Goal: Submit feedback/report problem: Submit feedback/report problem

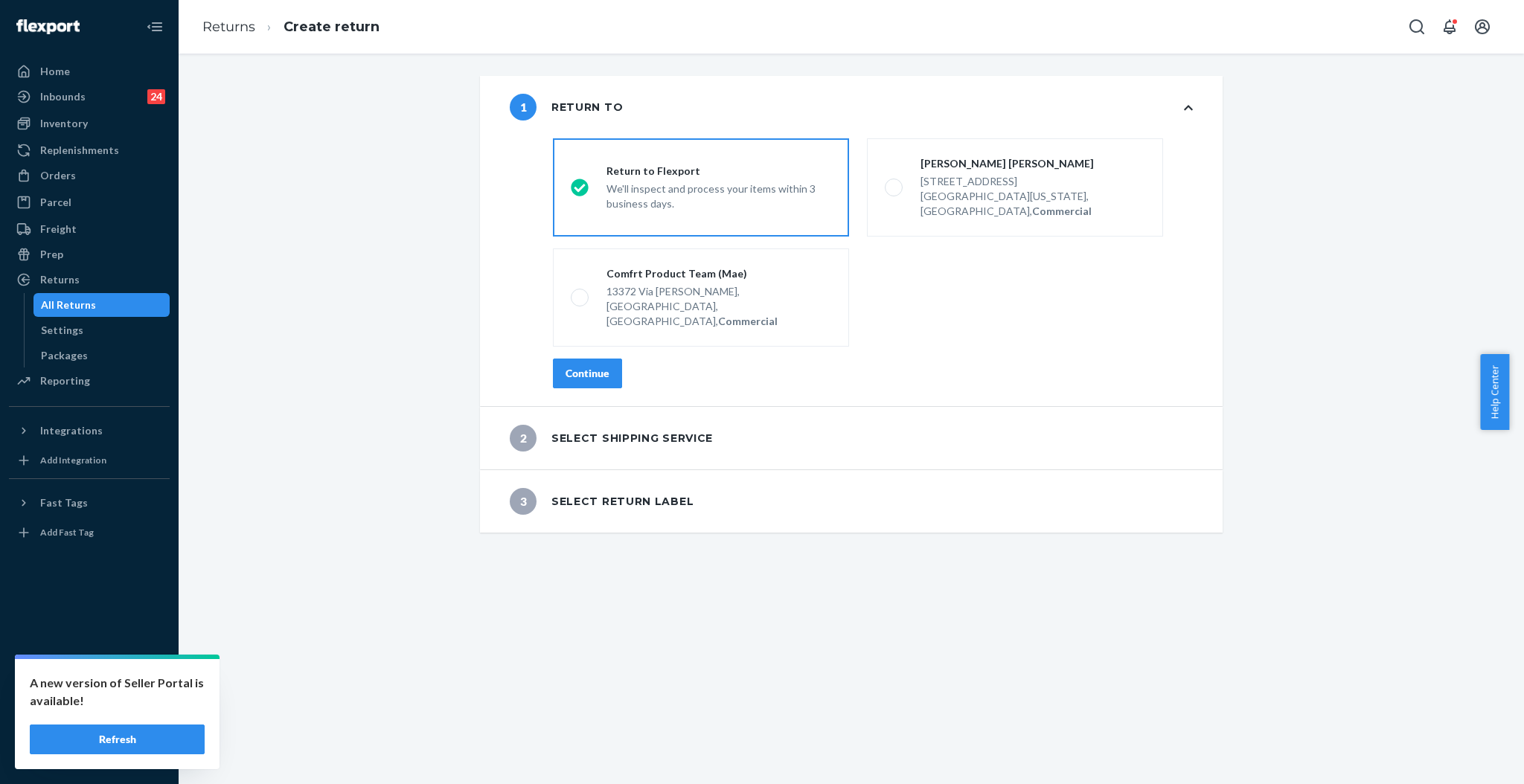
click at [591, 366] on div "Continue" at bounding box center [587, 373] width 44 height 15
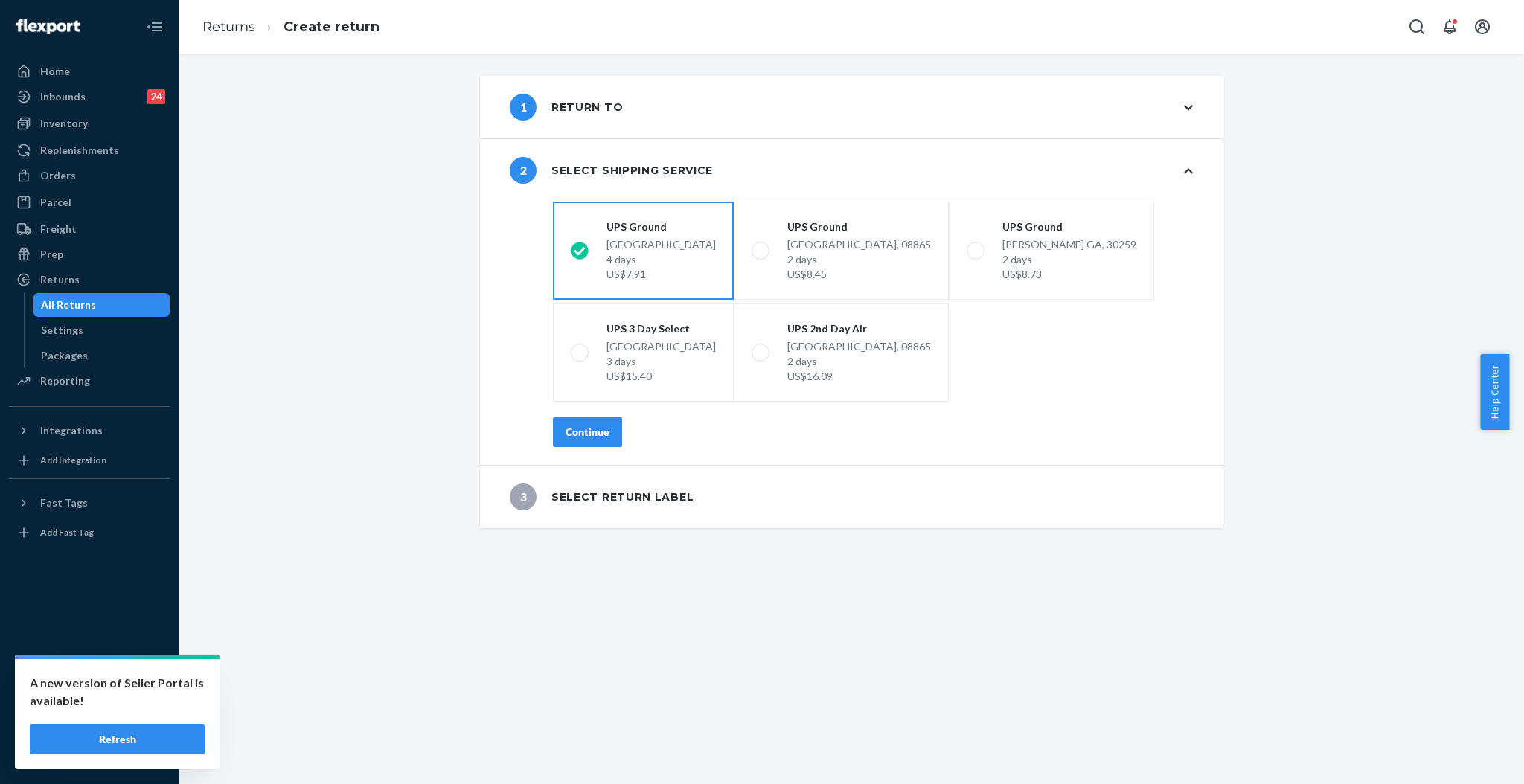
click at [585, 437] on div "Continue" at bounding box center [587, 432] width 44 height 15
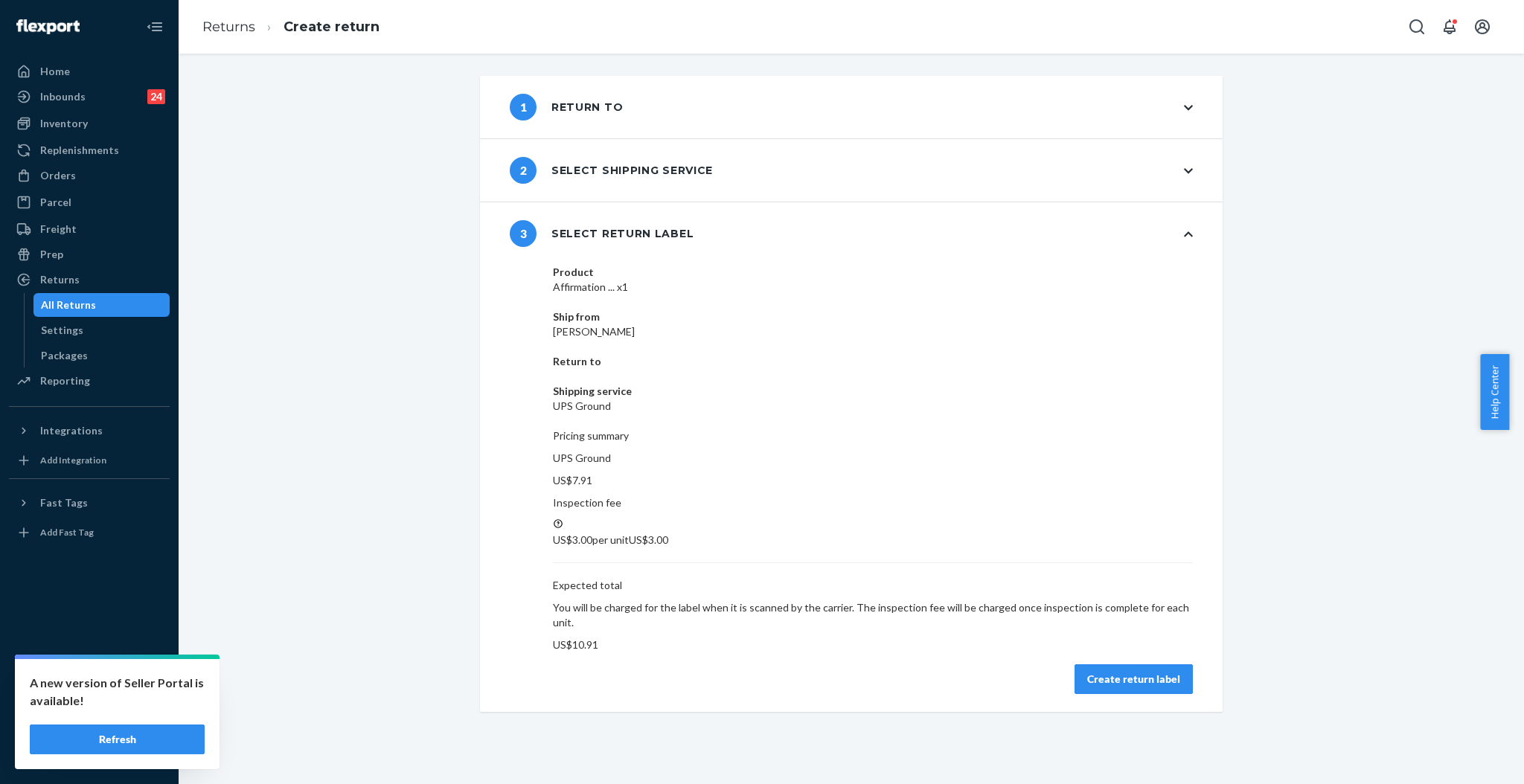
click at [1111, 671] on div "Create return label" at bounding box center [1133, 678] width 93 height 15
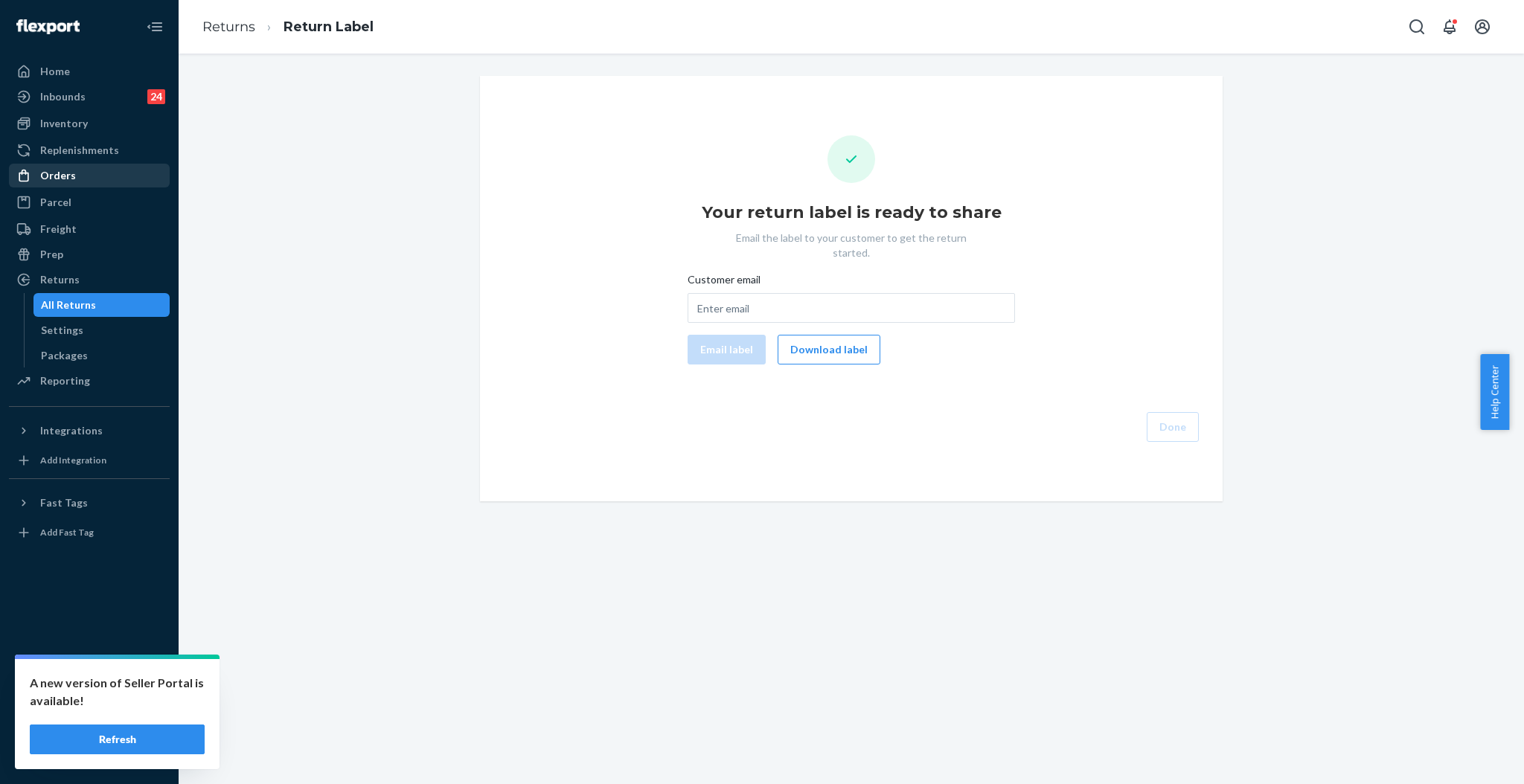
click at [73, 174] on div "Orders" at bounding box center [89, 175] width 158 height 21
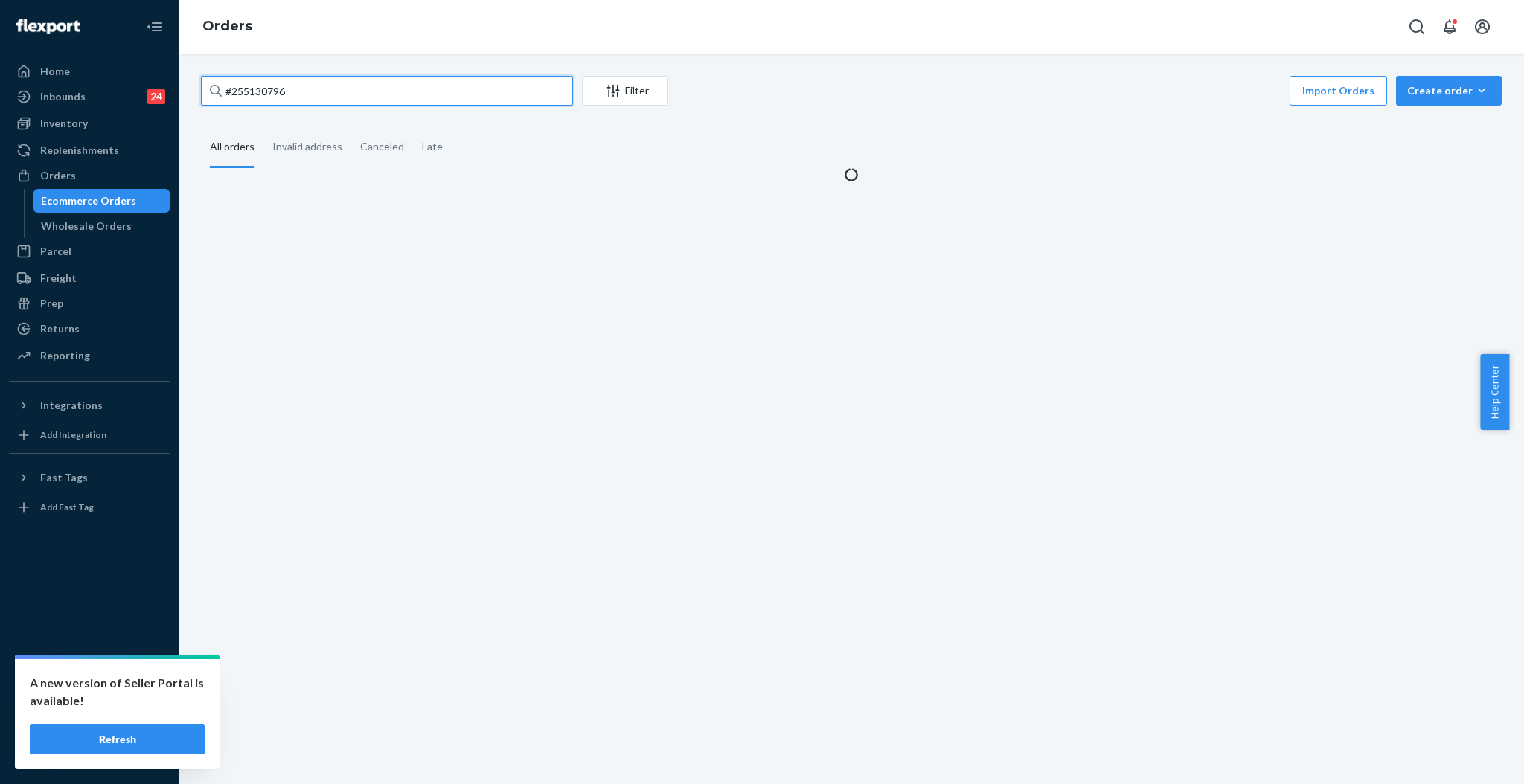
click at [448, 91] on input "#255130796" at bounding box center [387, 91] width 372 height 29
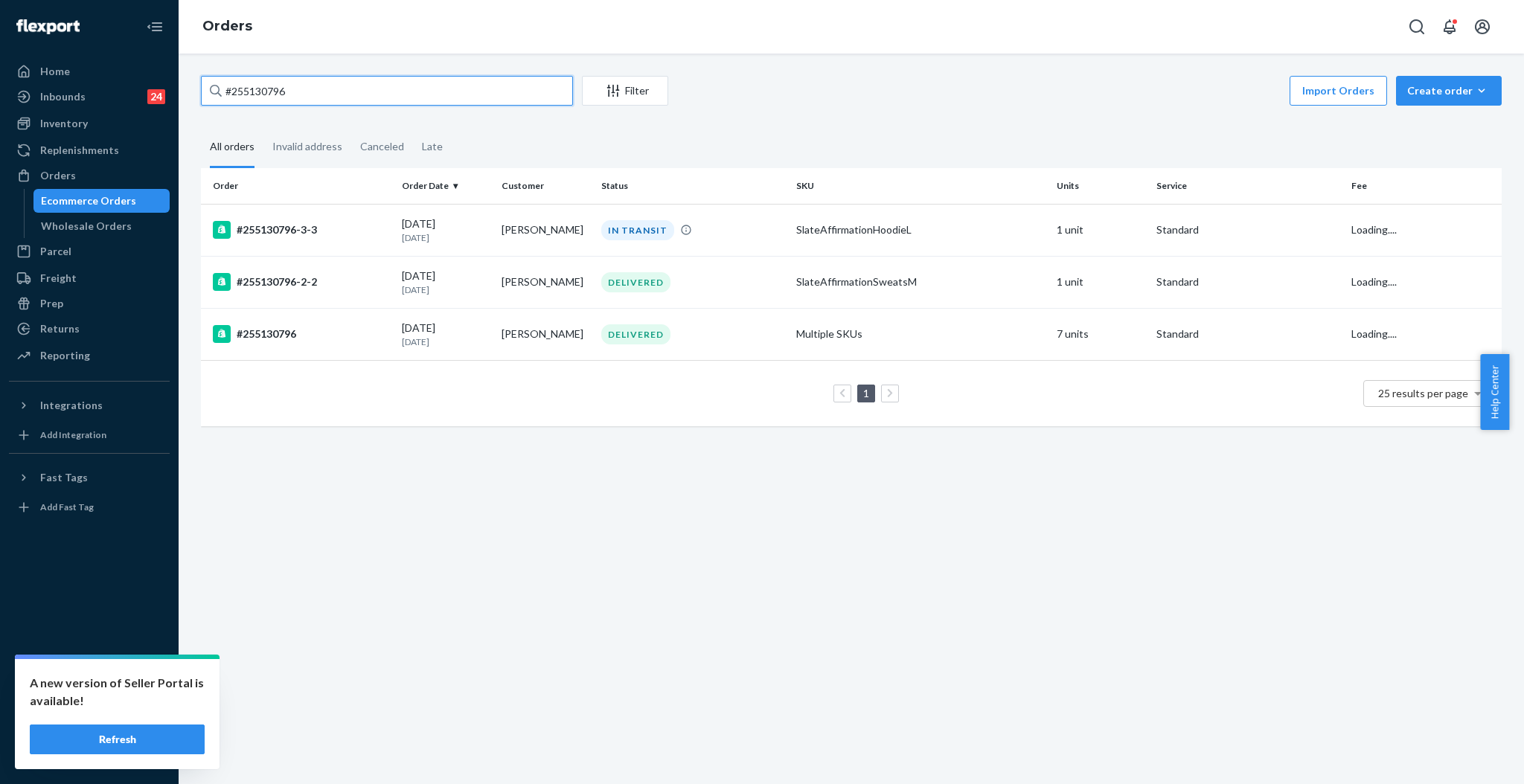
click at [448, 91] on input "#255130796" at bounding box center [387, 91] width 372 height 29
paste input "246542"
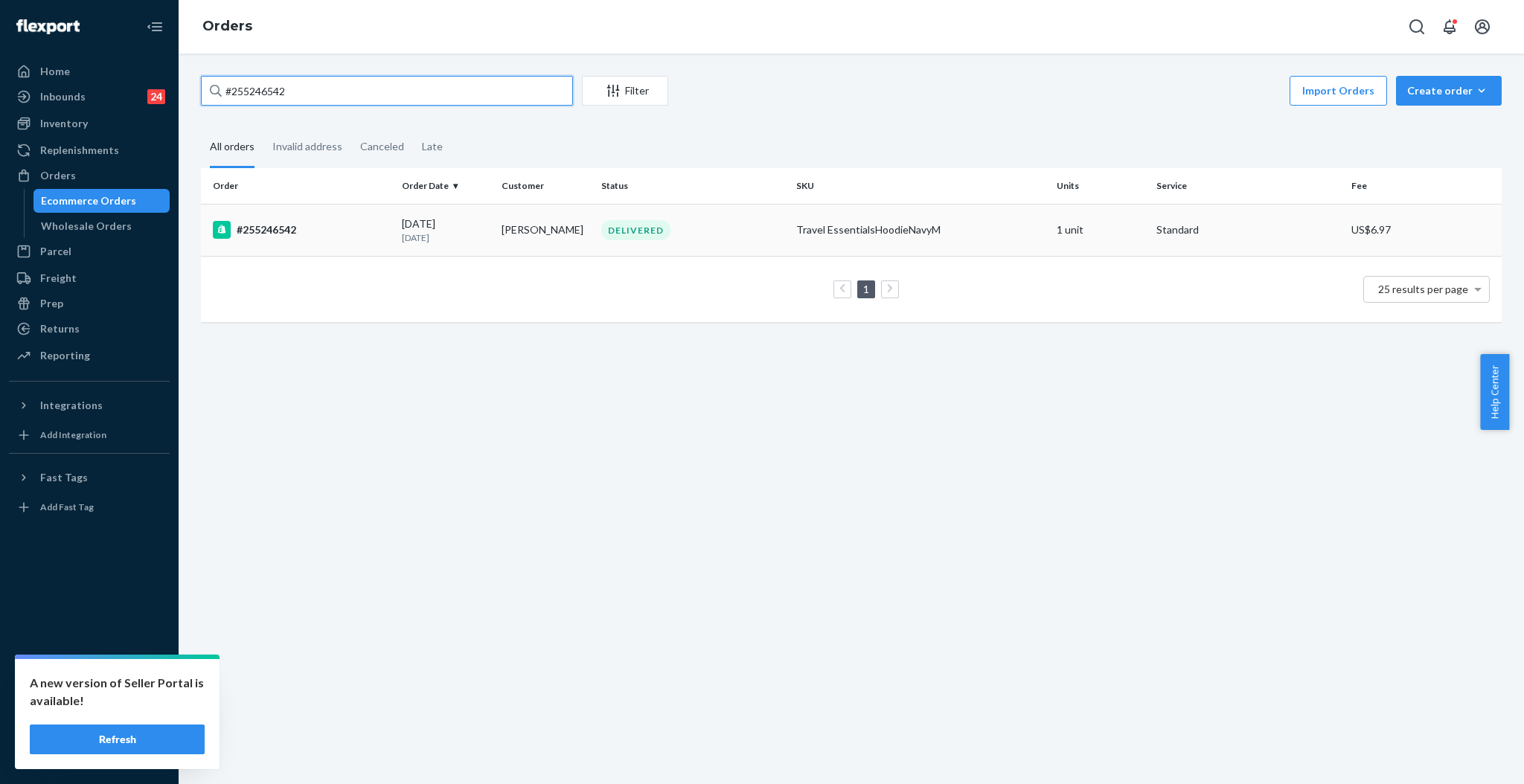
type input "#255246542"
click at [634, 245] on td "DELIVERED" at bounding box center [693, 230] width 195 height 52
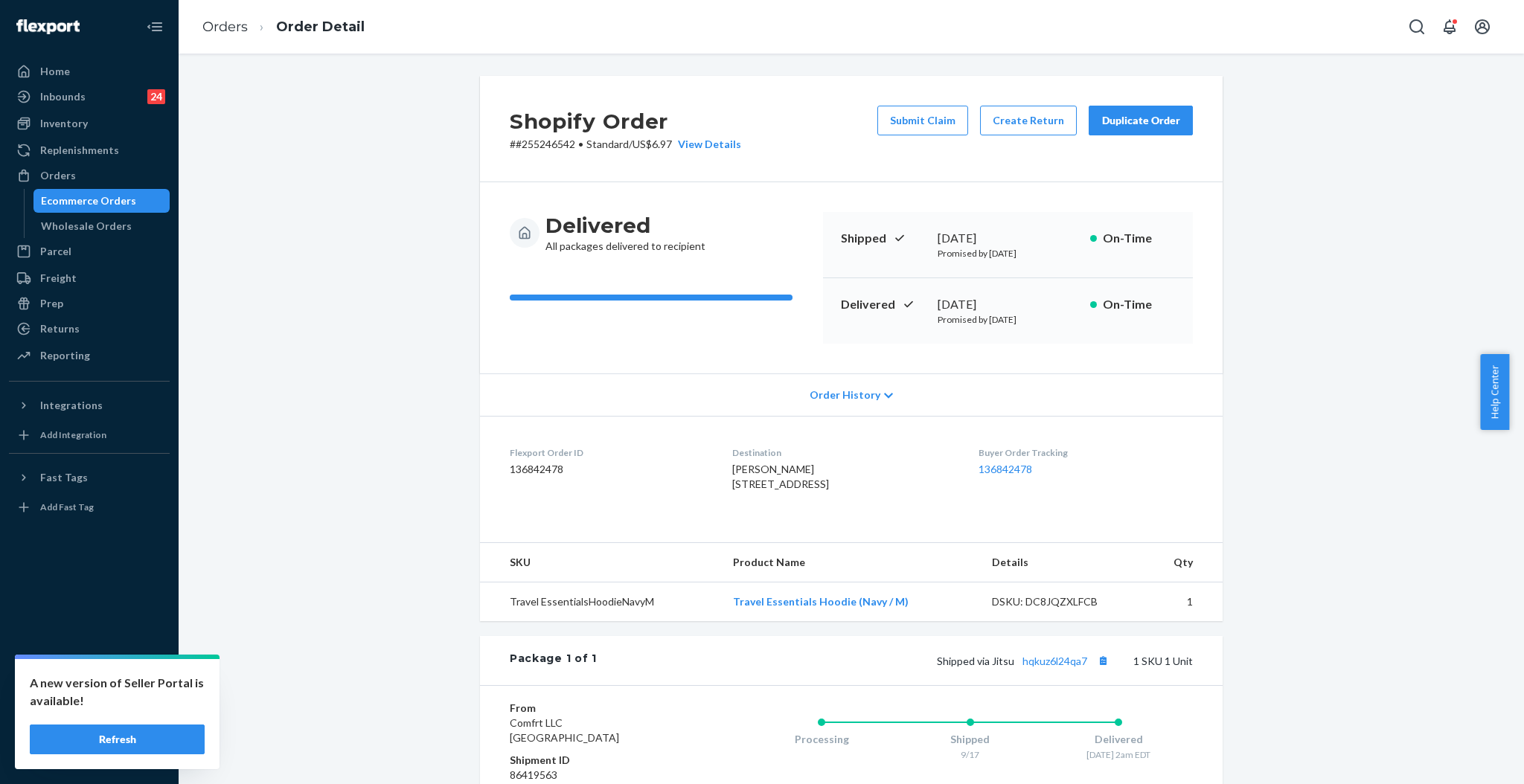
scroll to position [201, 0]
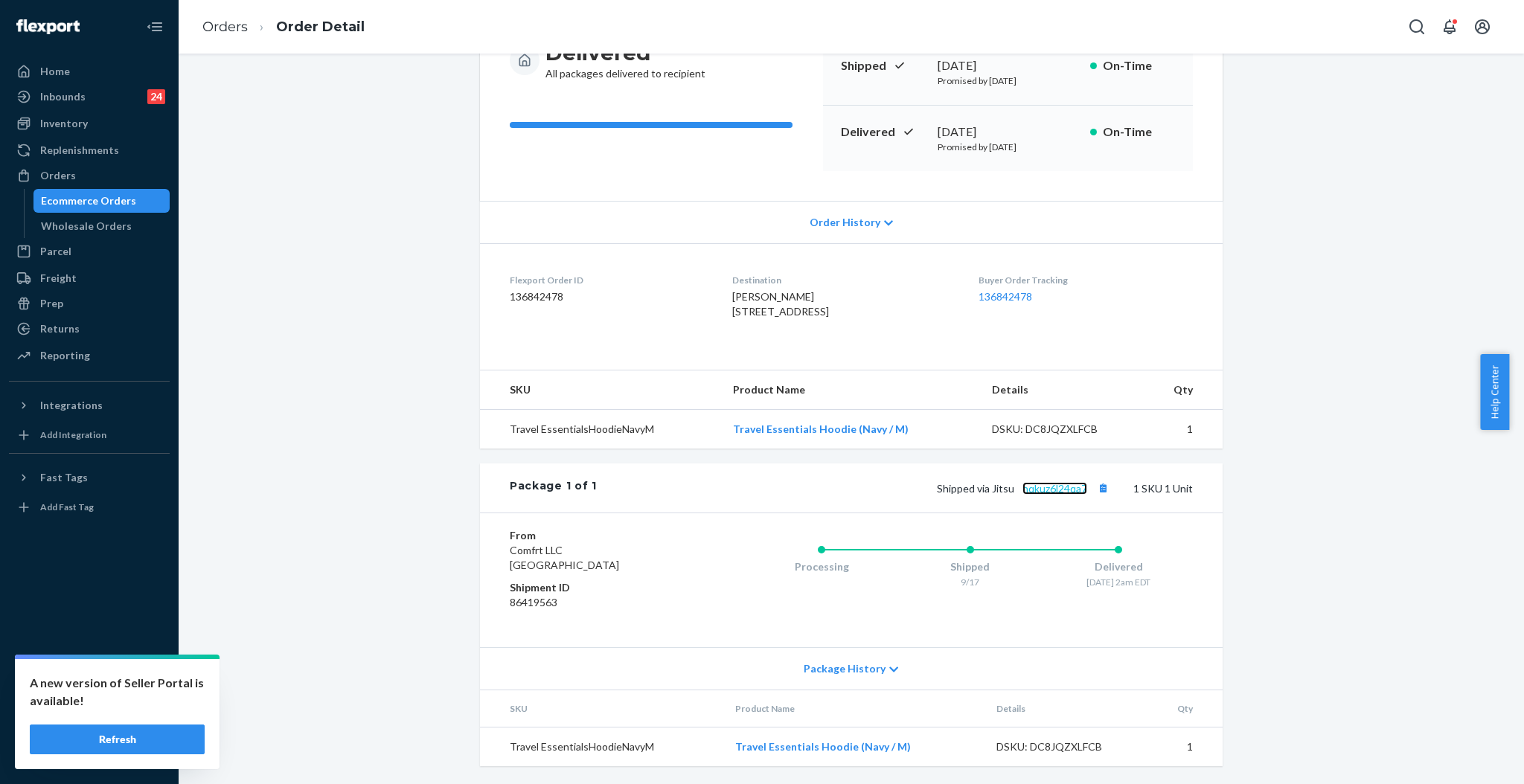
click at [1043, 488] on link "hqkuz6l24qa7" at bounding box center [1054, 488] width 64 height 12
click at [47, 322] on div "Returns" at bounding box center [60, 328] width 40 height 15
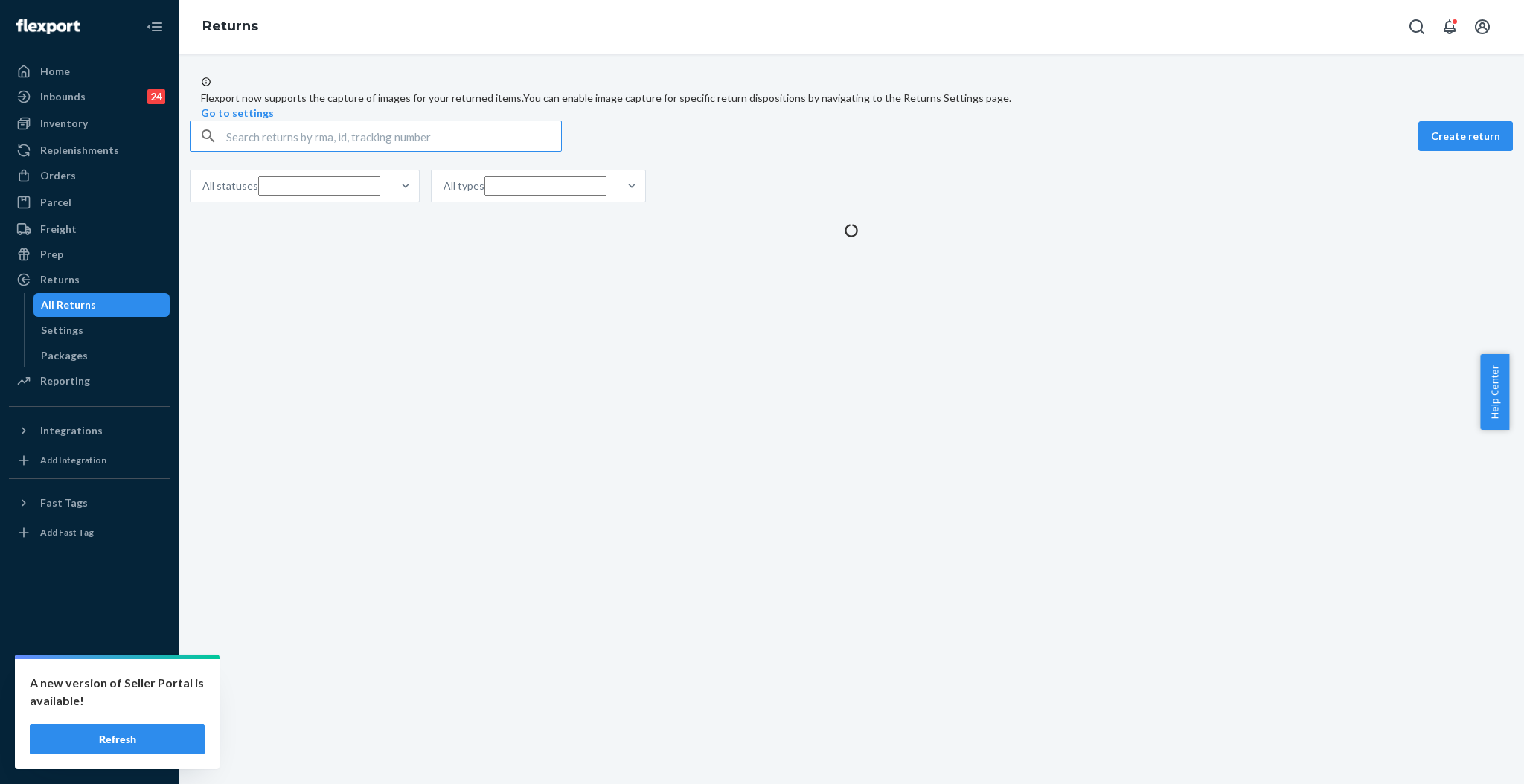
click at [419, 151] on input "text" at bounding box center [393, 136] width 335 height 29
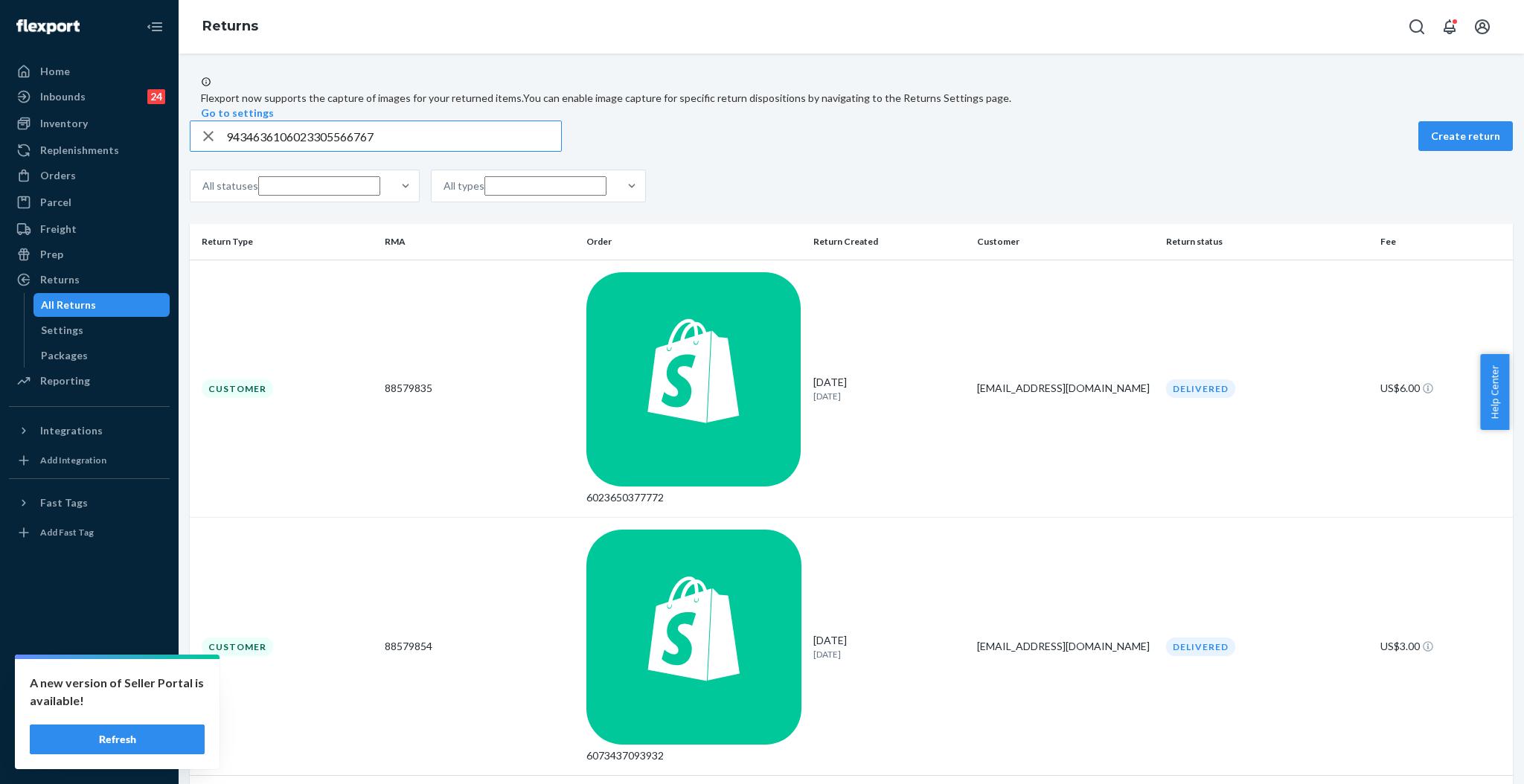
type input "9434636106023305566767"
click at [470, 639] on div "88579854" at bounding box center [479, 646] width 189 height 15
click at [681, 491] on div "6023650377772" at bounding box center [693, 498] width 215 height 15
click at [713, 529] on div "6073437093932" at bounding box center [693, 646] width 215 height 234
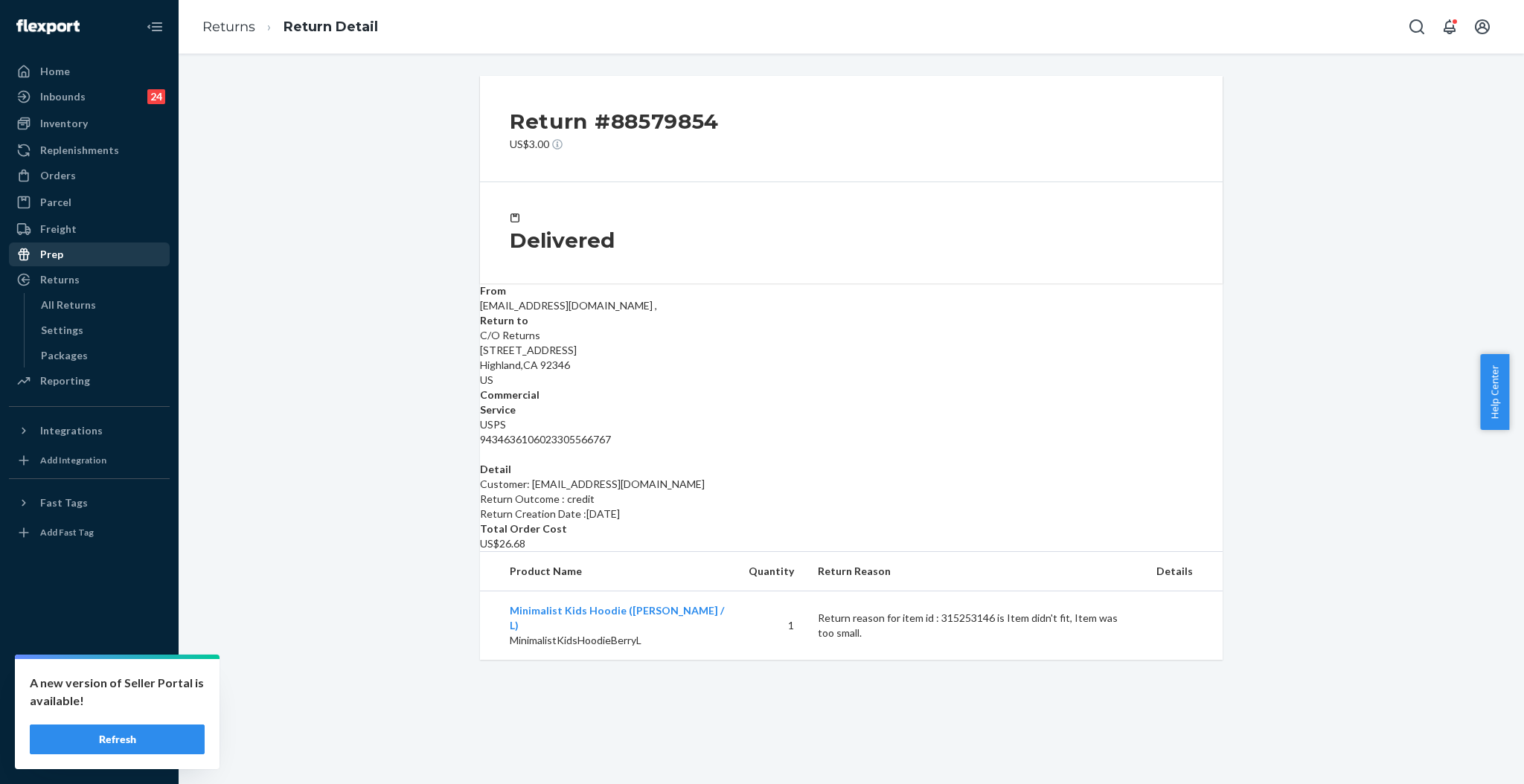
click at [48, 255] on div "Prep" at bounding box center [52, 254] width 23 height 15
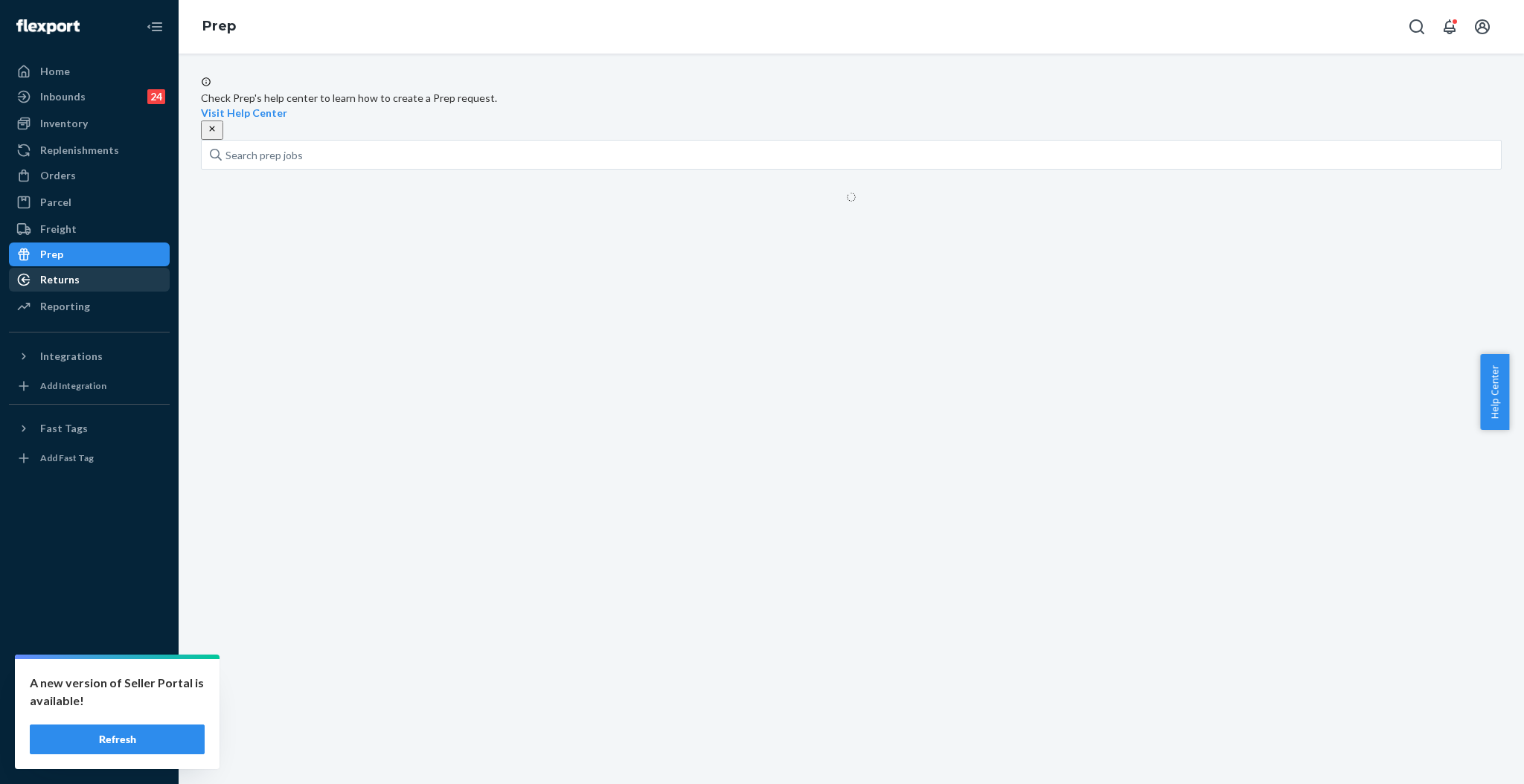
click at [54, 275] on div "Returns" at bounding box center [60, 279] width 40 height 15
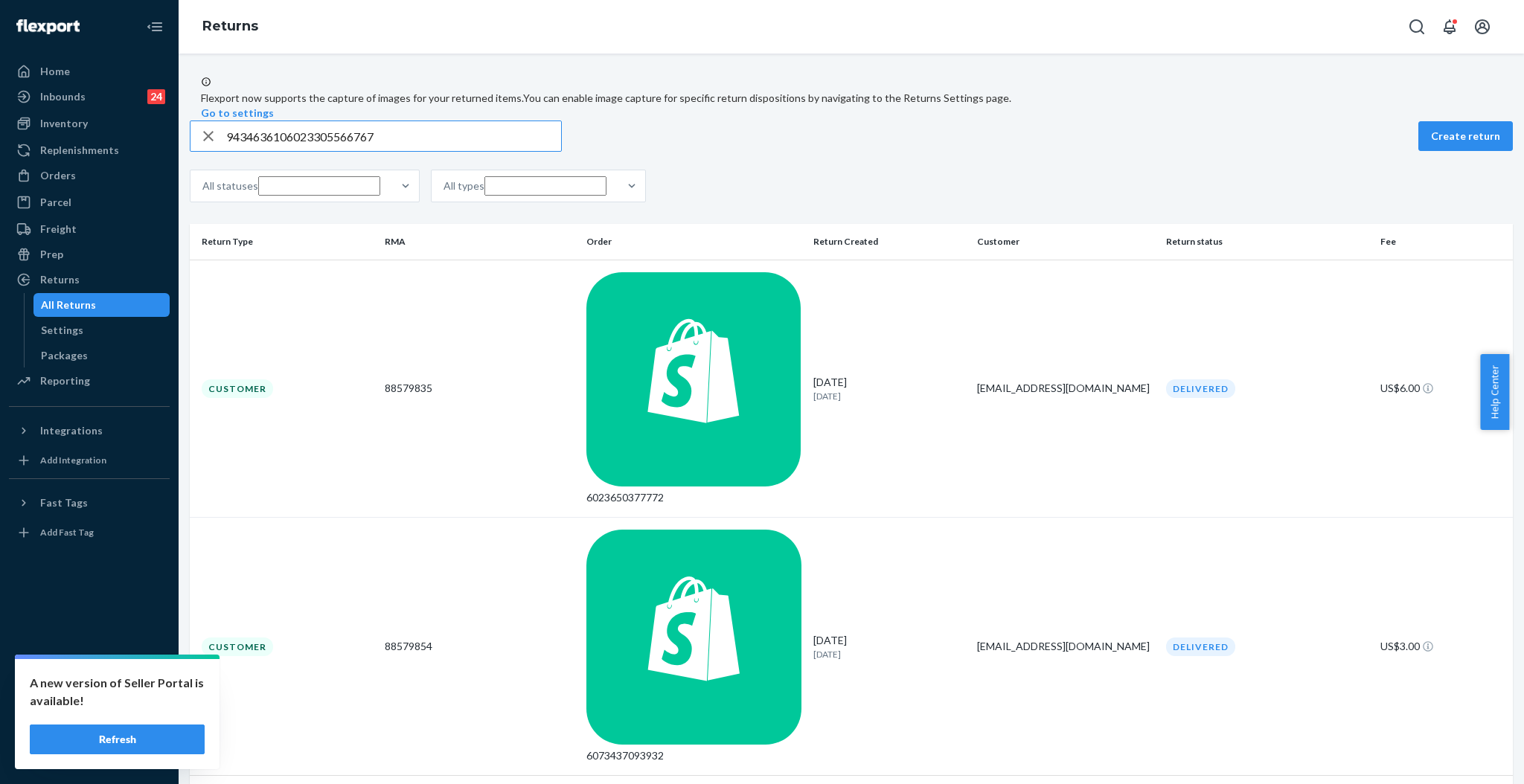
drag, startPoint x: 438, startPoint y: 174, endPoint x: 143, endPoint y: 162, distance: 295.2
click at [143, 162] on div "Home Inbounds 24 Shipping Plans Problems 24 Inventory Products Replenishments O…" at bounding box center [762, 392] width 1524 height 784
type input "9434636106023305567467"
click at [710, 307] on div "6073437093932" at bounding box center [693, 389] width 215 height 234
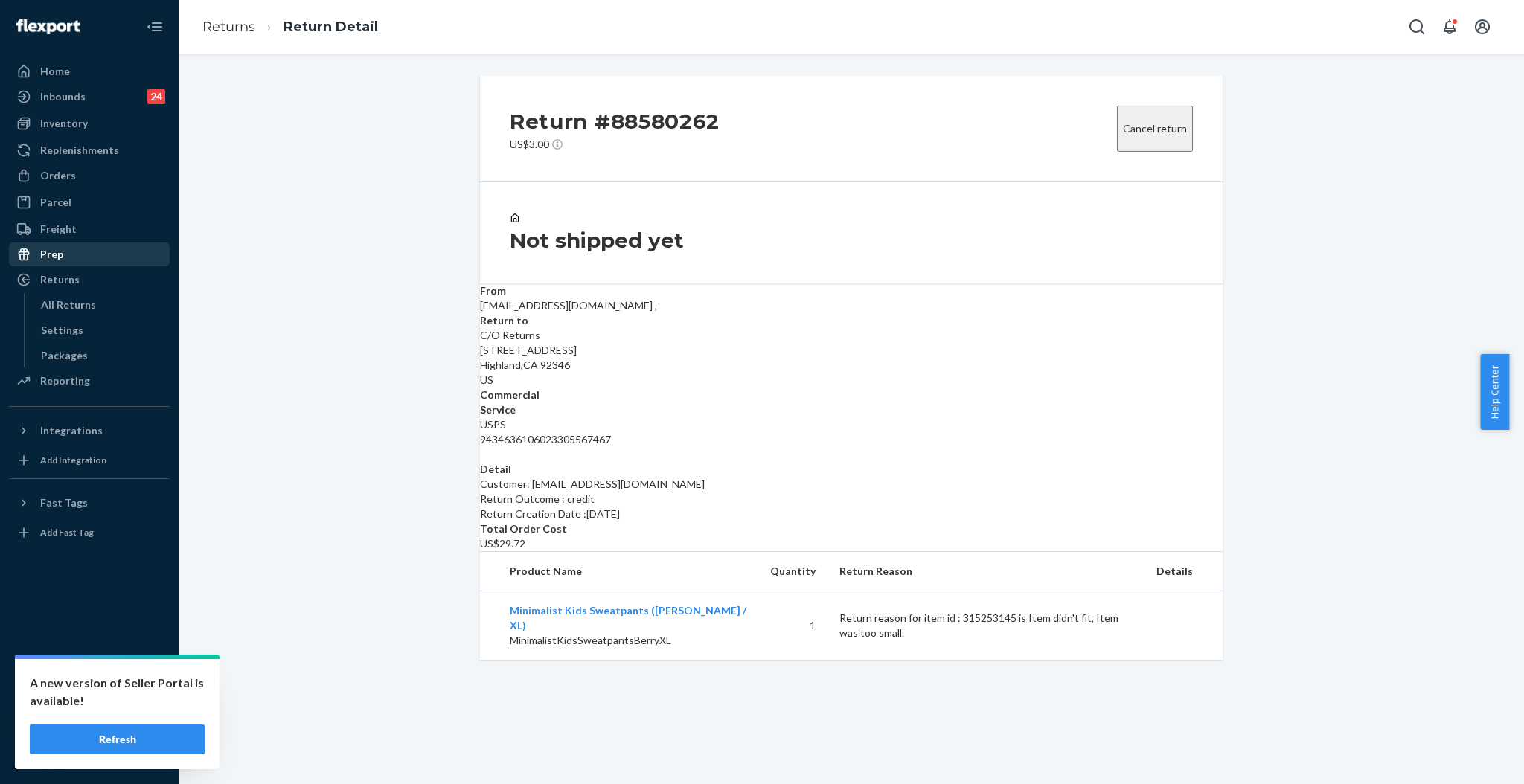
drag, startPoint x: 55, startPoint y: 269, endPoint x: 82, endPoint y: 252, distance: 31.9
click at [56, 269] on div "Returns" at bounding box center [89, 279] width 158 height 21
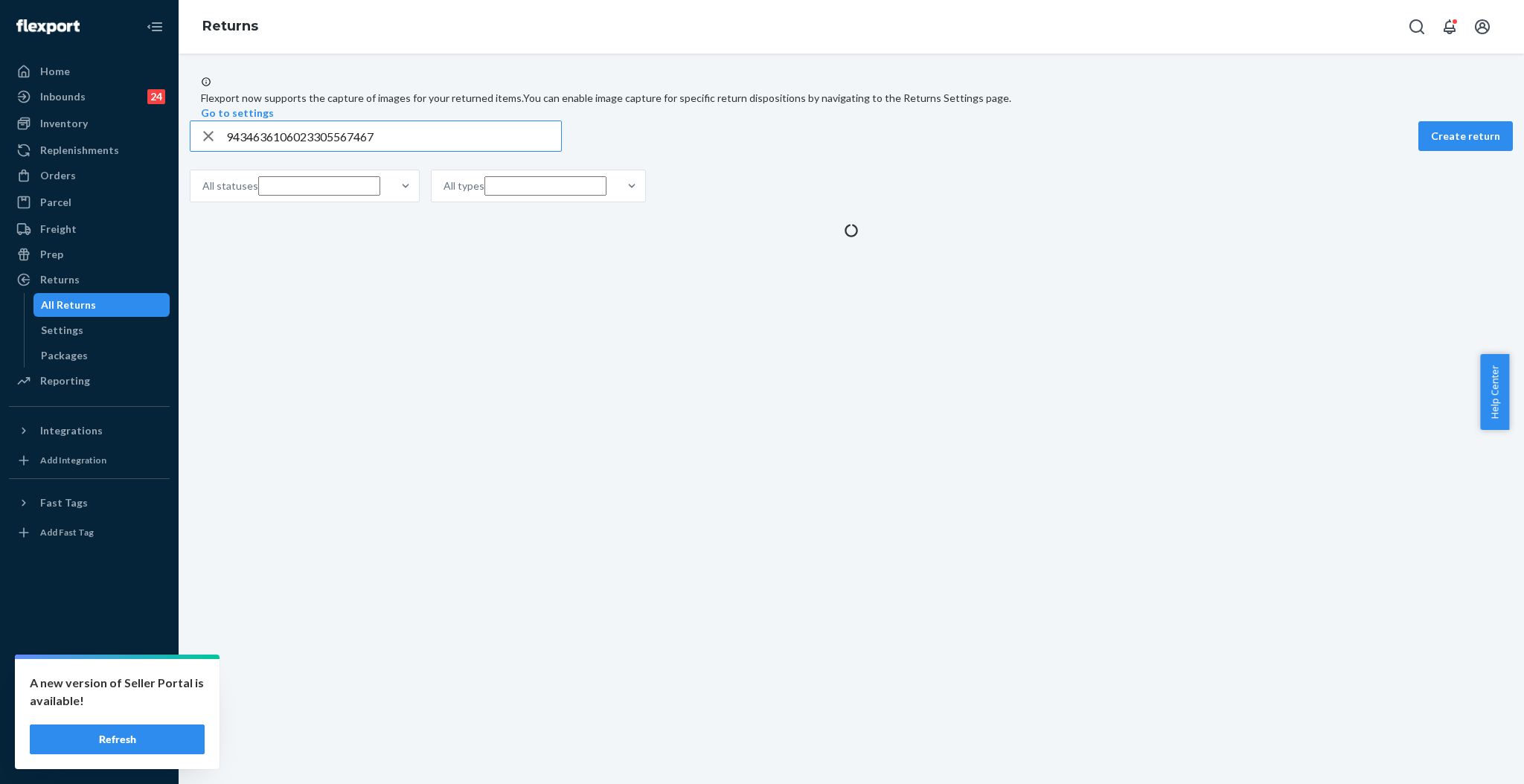
click at [571, 151] on div "9434636106023305567467 Create return" at bounding box center [851, 136] width 1323 height 31
click at [561, 151] on input "9434636106023305567467" at bounding box center [393, 136] width 335 height 29
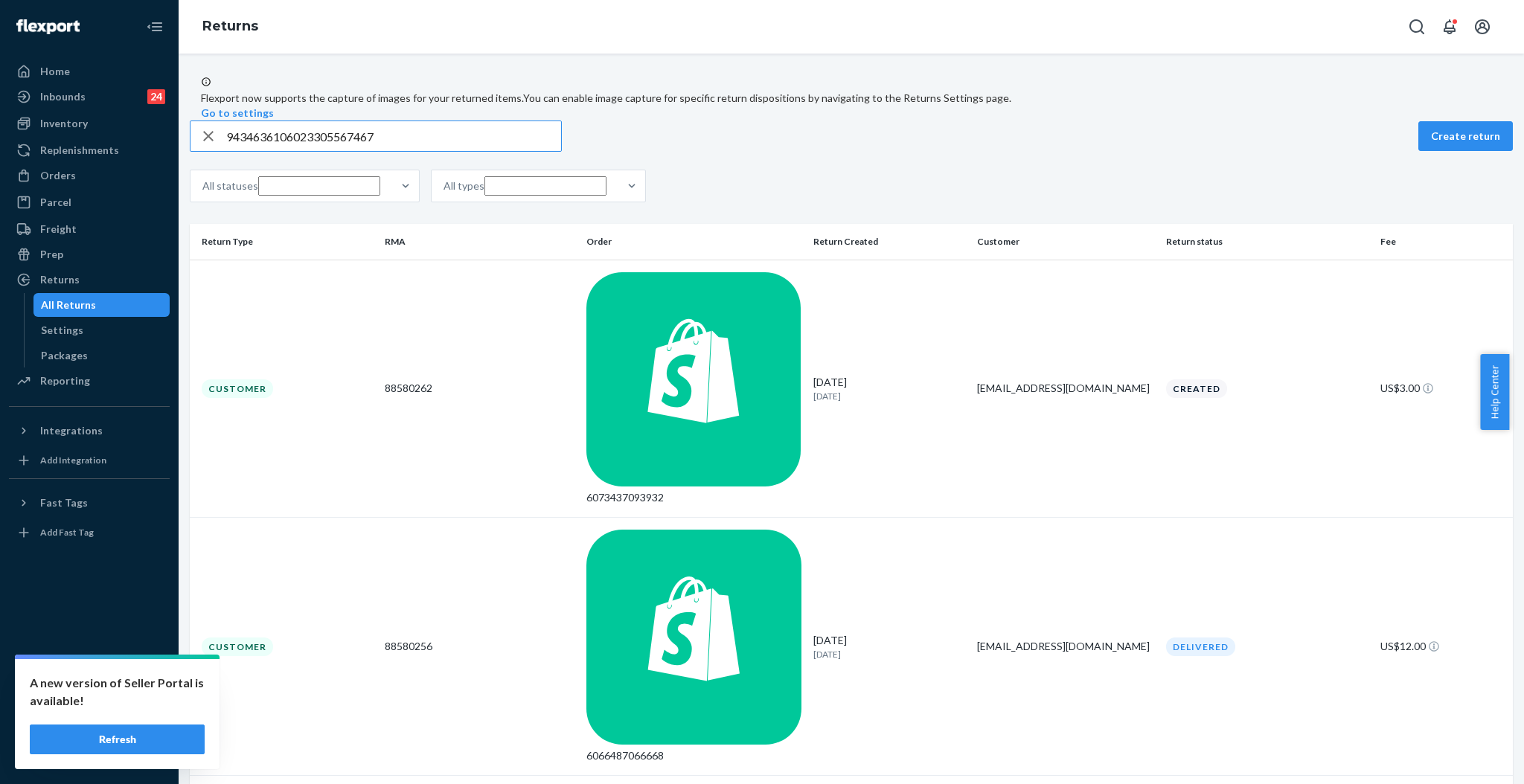
click at [561, 151] on input "9434636106023305567467" at bounding box center [393, 136] width 335 height 29
paste input "67"
type input "9434636106023305566767"
click at [651, 748] on div "6073437093932" at bounding box center [693, 755] width 215 height 15
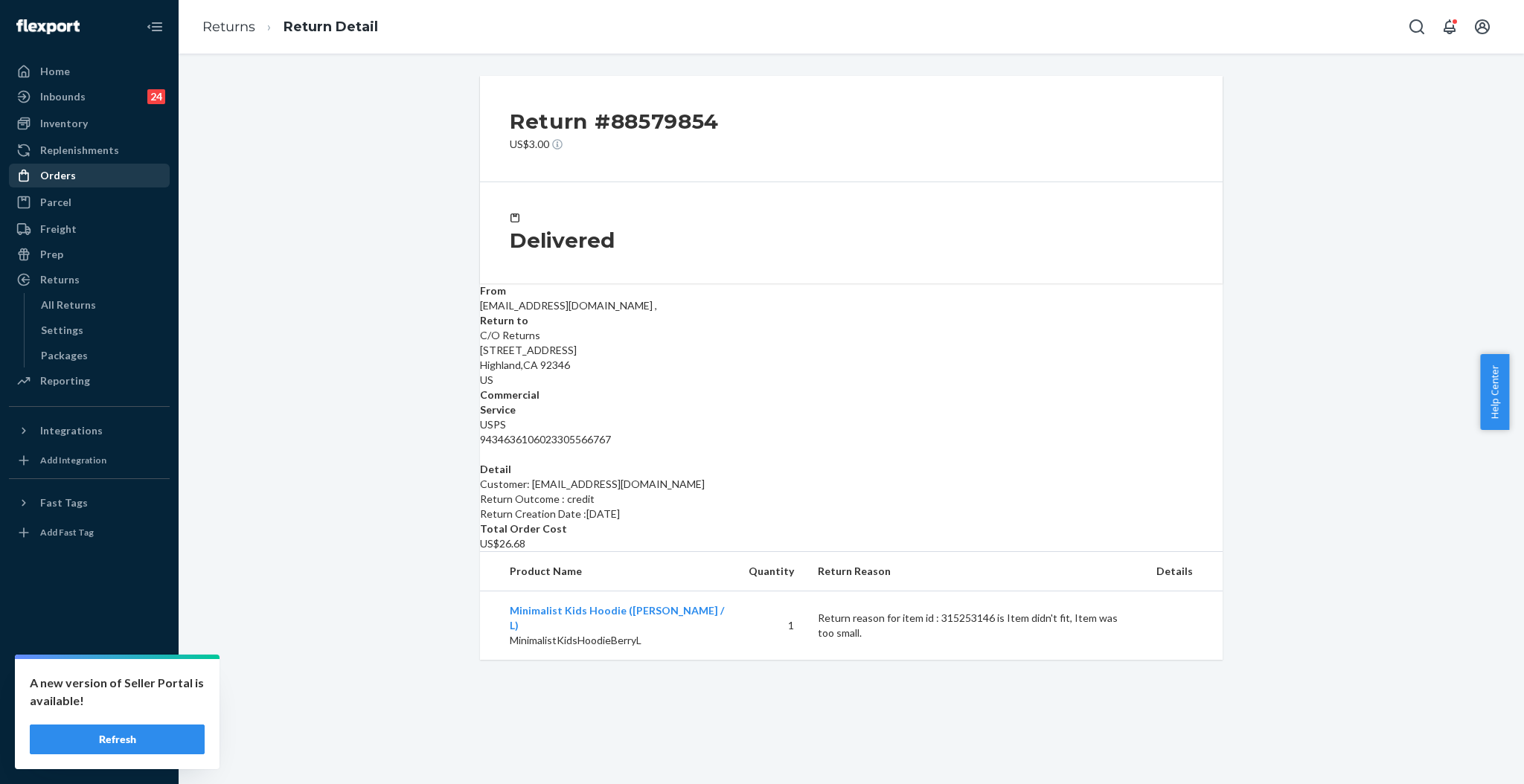
click at [68, 183] on div "Orders" at bounding box center [89, 175] width 158 height 21
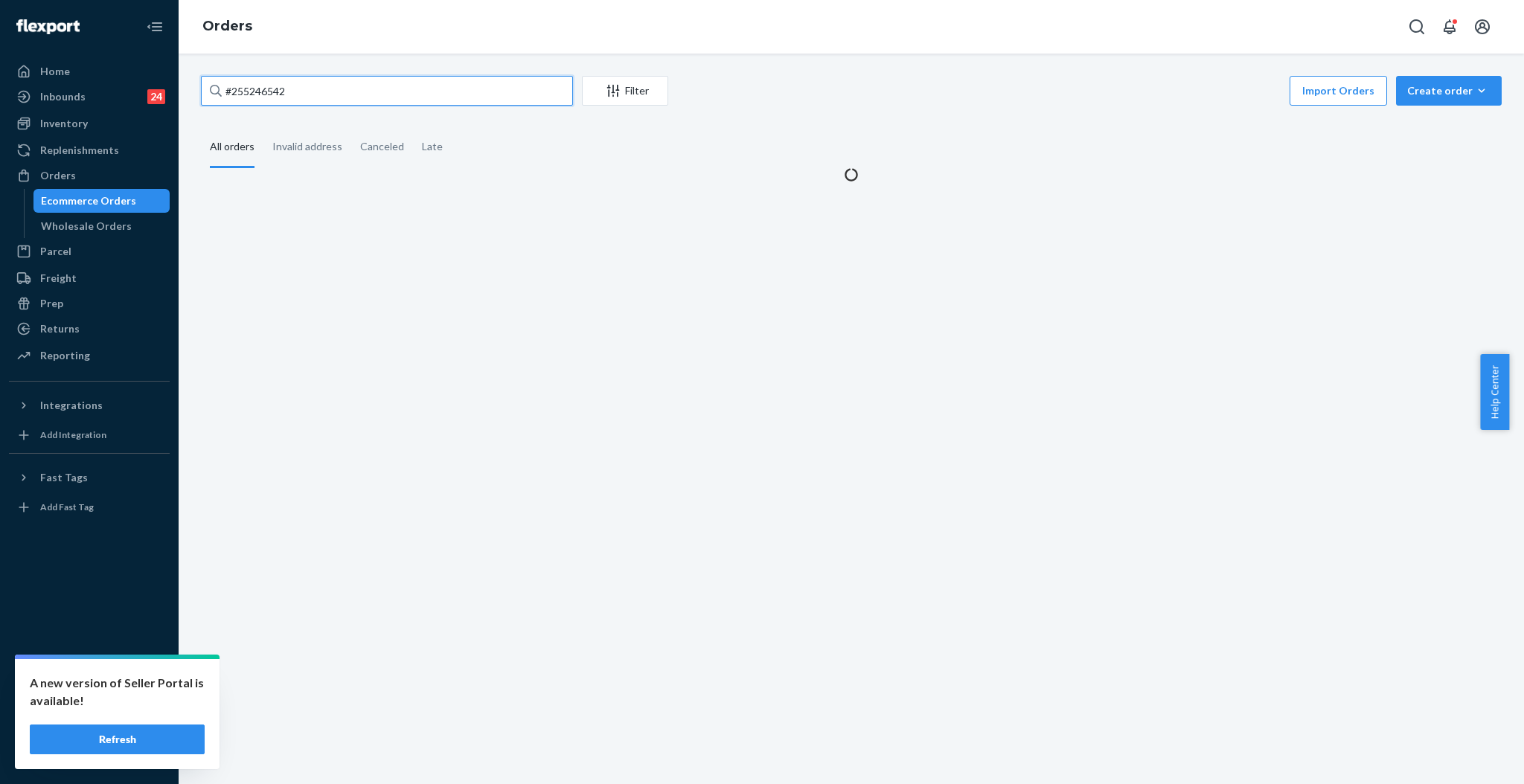
click at [533, 97] on input "#255246542" at bounding box center [387, 91] width 372 height 29
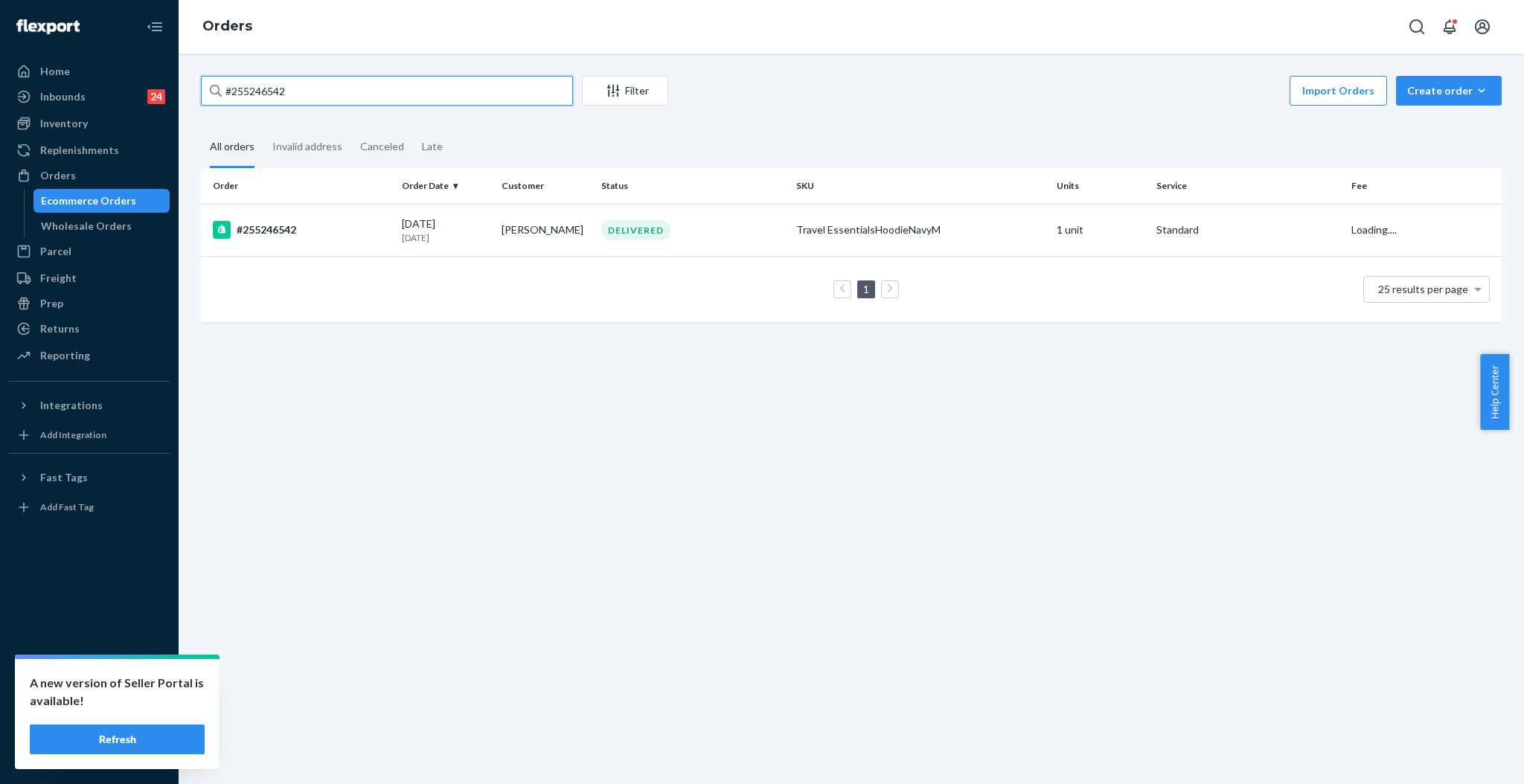
paste input "4785874"
type input "#254785874"
click at [630, 231] on div "DELIVERED" at bounding box center [635, 231] width 69 height 20
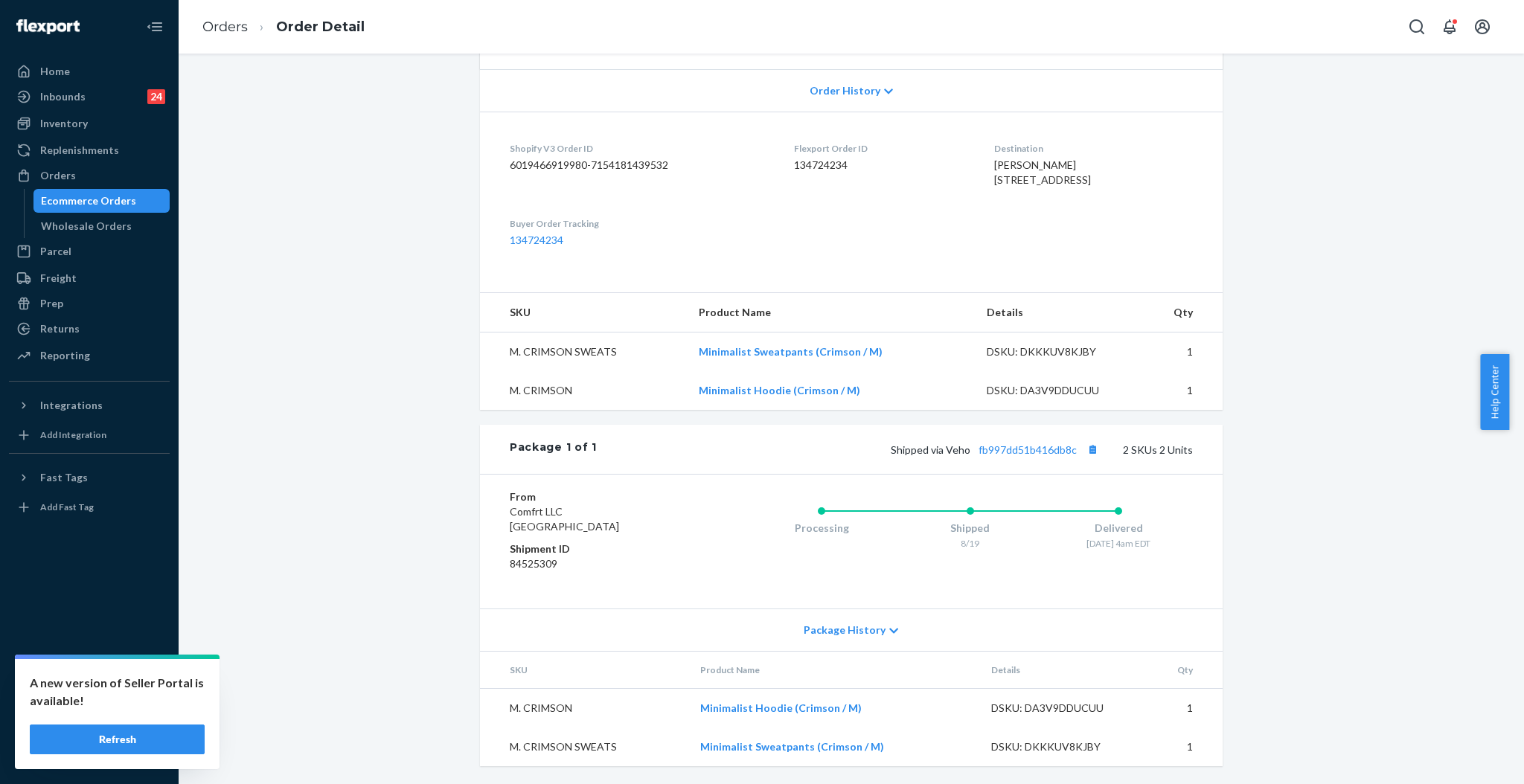
scroll to position [334, 0]
click at [1044, 453] on link "fb997dd51b416db8c" at bounding box center [1027, 449] width 98 height 12
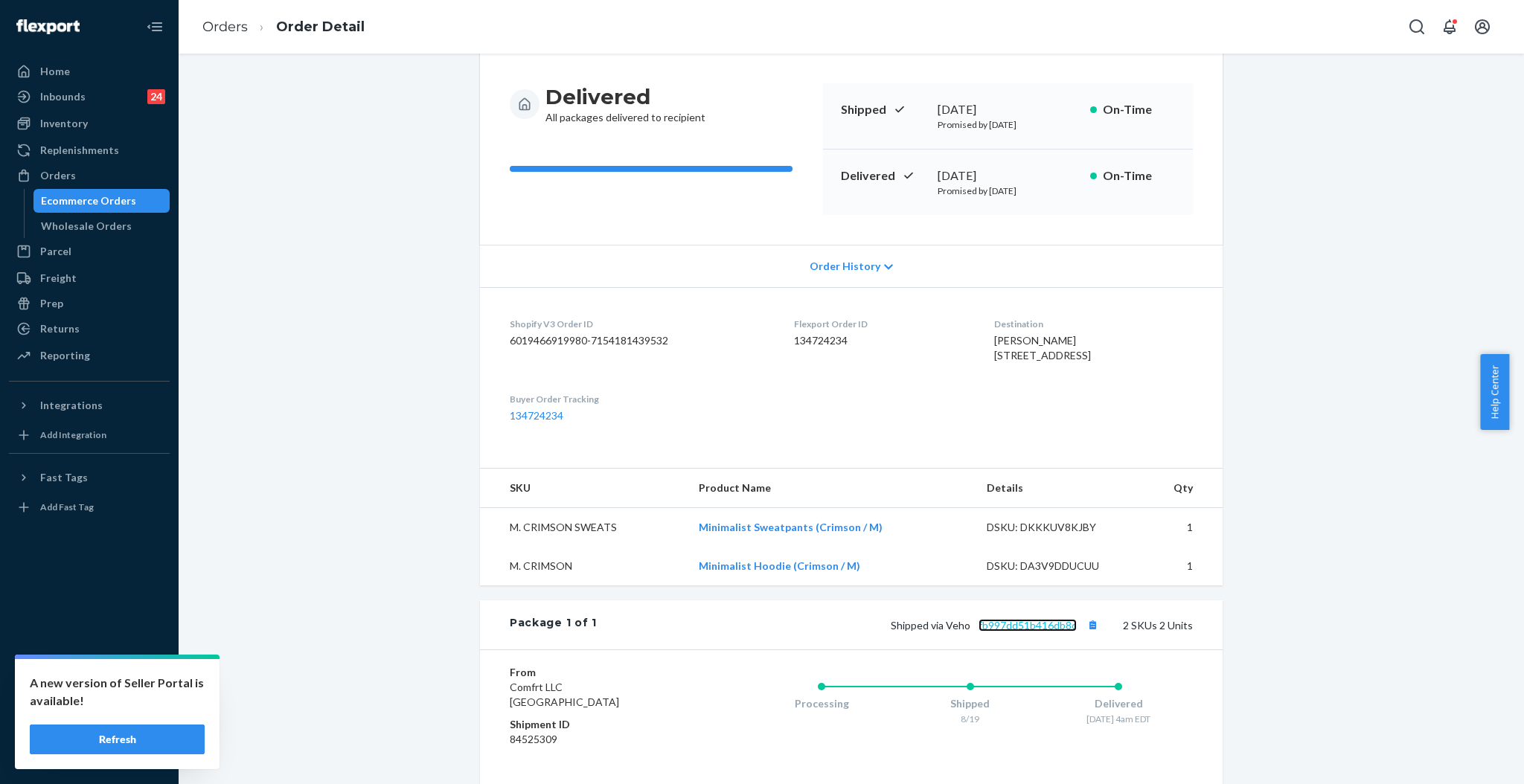
scroll to position [0, 0]
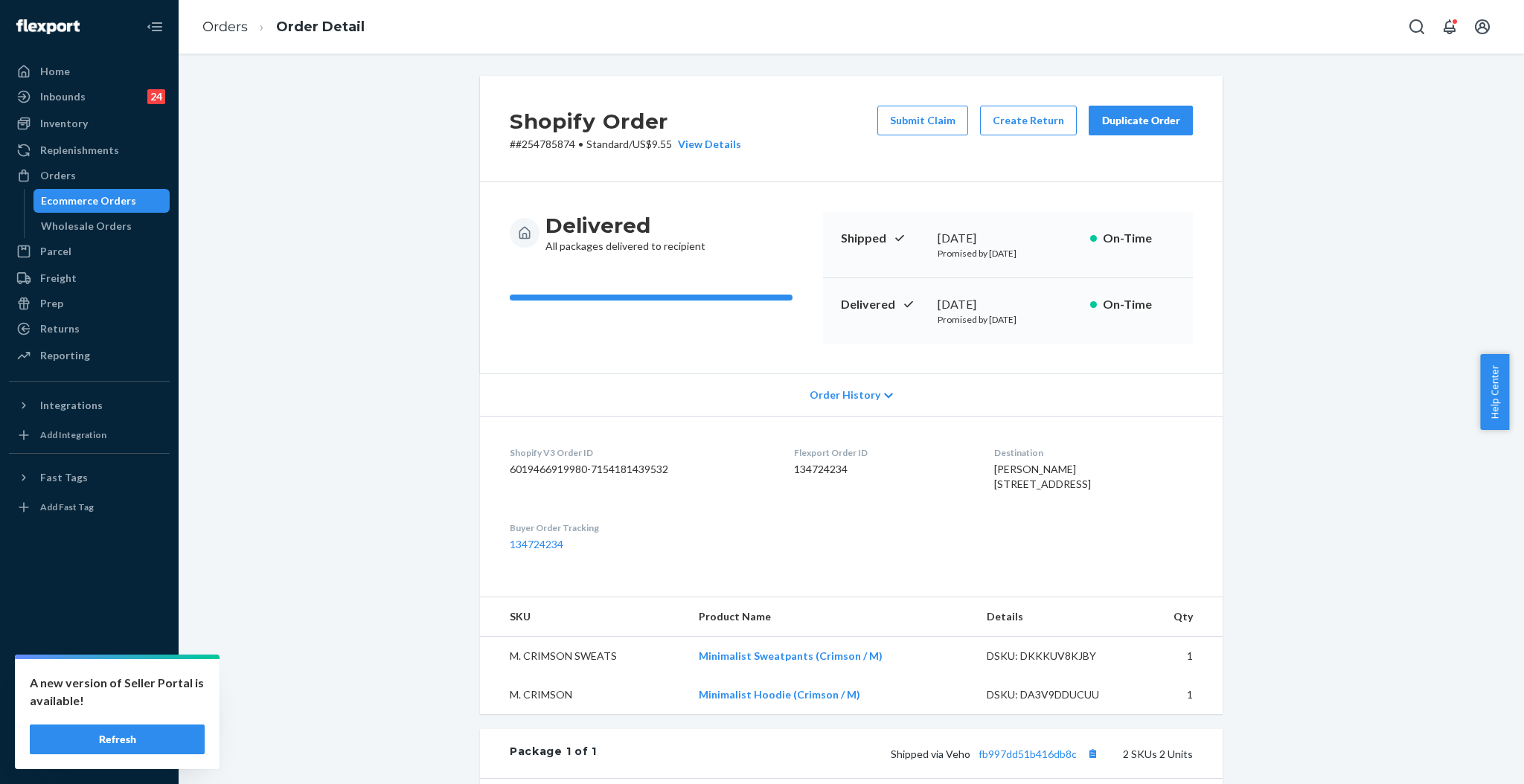
click at [921, 120] on button "Submit Claim" at bounding box center [922, 120] width 91 height 29
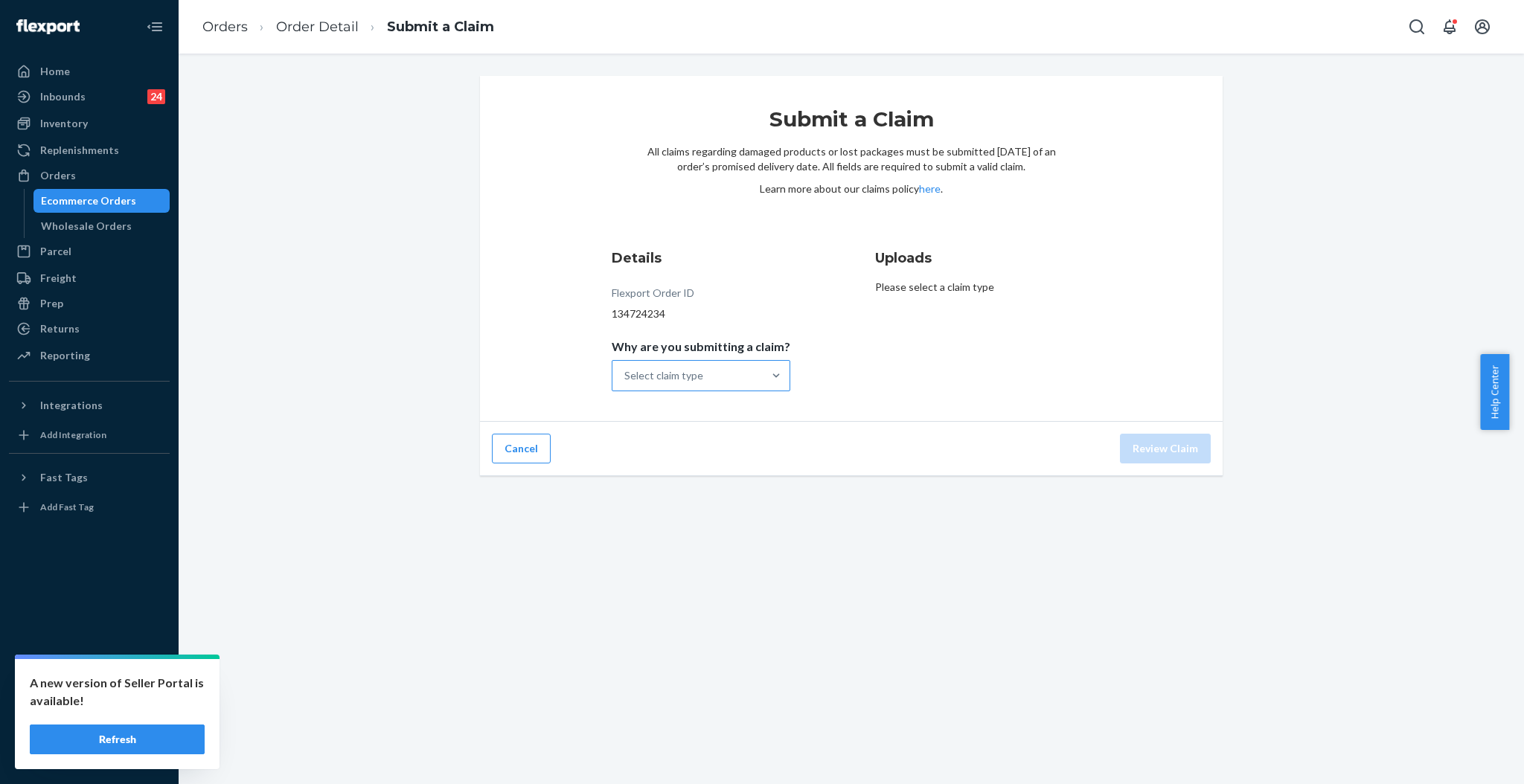
click at [705, 376] on div "Select claim type" at bounding box center [688, 376] width 151 height 29
click at [626, 376] on input "Why are you submitting a claim? Select claim type" at bounding box center [625, 375] width 2 height 15
click at [722, 408] on div "Order delivered but lost" at bounding box center [701, 412] width 172 height 29
click at [626, 383] on input "Why are you submitting a claim? option Order delivered but lost focused, 1 of 4…" at bounding box center [625, 375] width 2 height 15
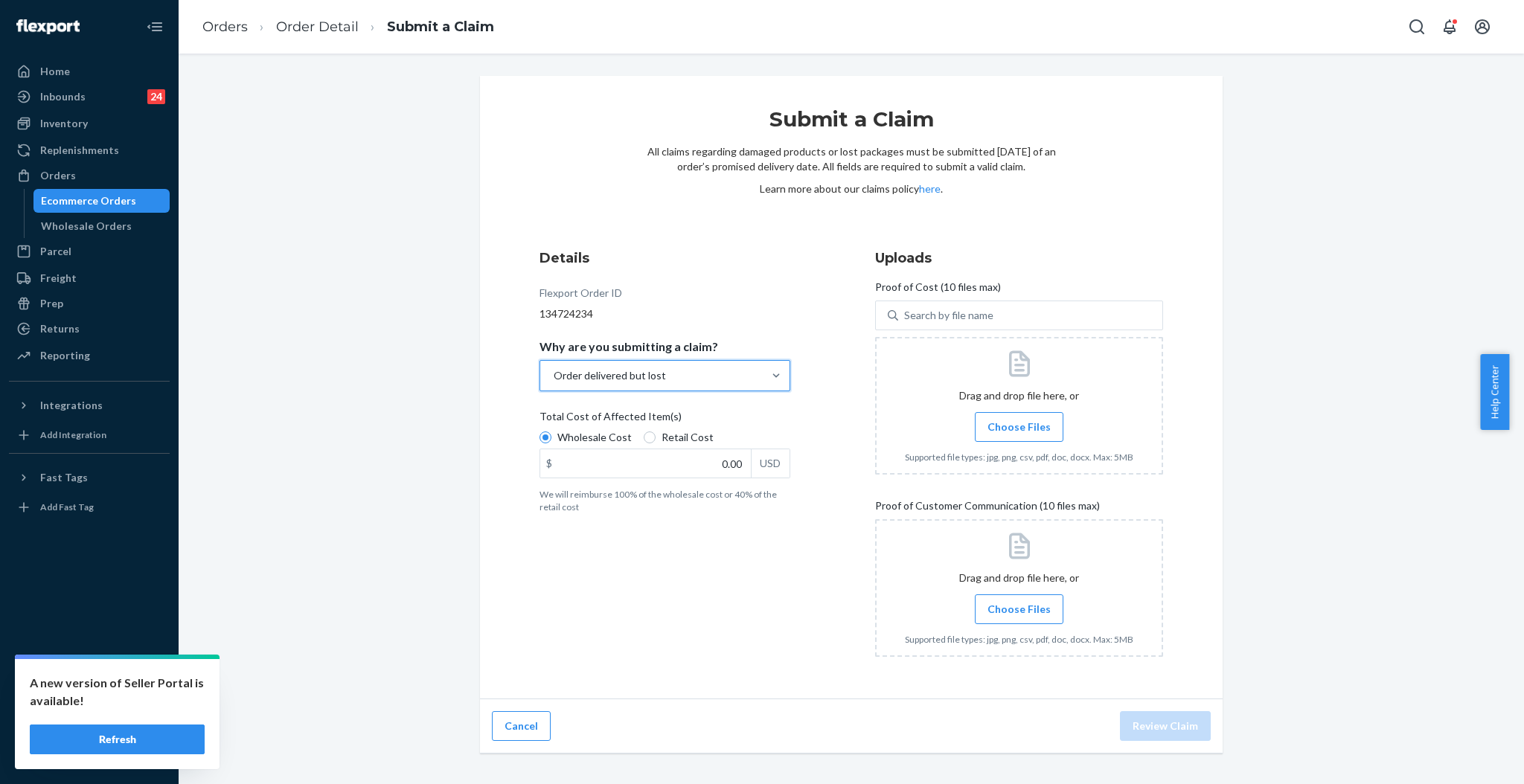
click at [703, 491] on p "We will reimburse 100% of the wholesale cost or 40% of the retail cost" at bounding box center [665, 501] width 251 height 26
click at [551, 443] on input "Wholesale Cost" at bounding box center [545, 437] width 12 height 12
click at [710, 463] on input "0.00" at bounding box center [645, 463] width 210 height 28
type input "79.00"
click at [1026, 423] on span "Choose Files" at bounding box center [1019, 426] width 63 height 15
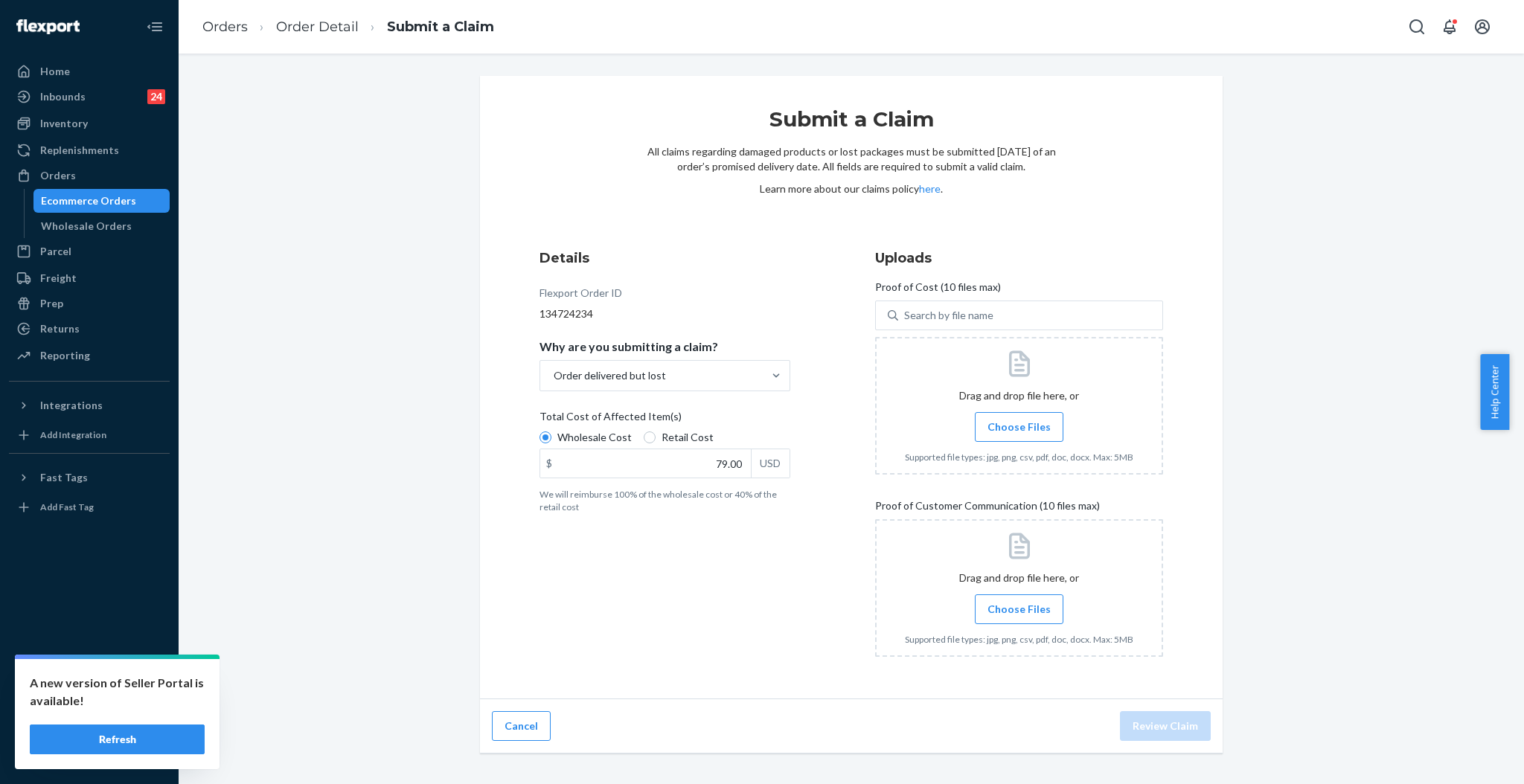
click at [1019, 423] on input "Choose Files" at bounding box center [1019, 427] width 1 height 16
click at [1005, 424] on span "Choose Files" at bounding box center [1019, 426] width 63 height 15
click at [1019, 424] on input "Choose Files" at bounding box center [1019, 427] width 1 height 16
click at [1012, 612] on span "Choose Files" at bounding box center [1019, 609] width 63 height 15
click at [1019, 612] on input "Choose Files" at bounding box center [1019, 609] width 1 height 16
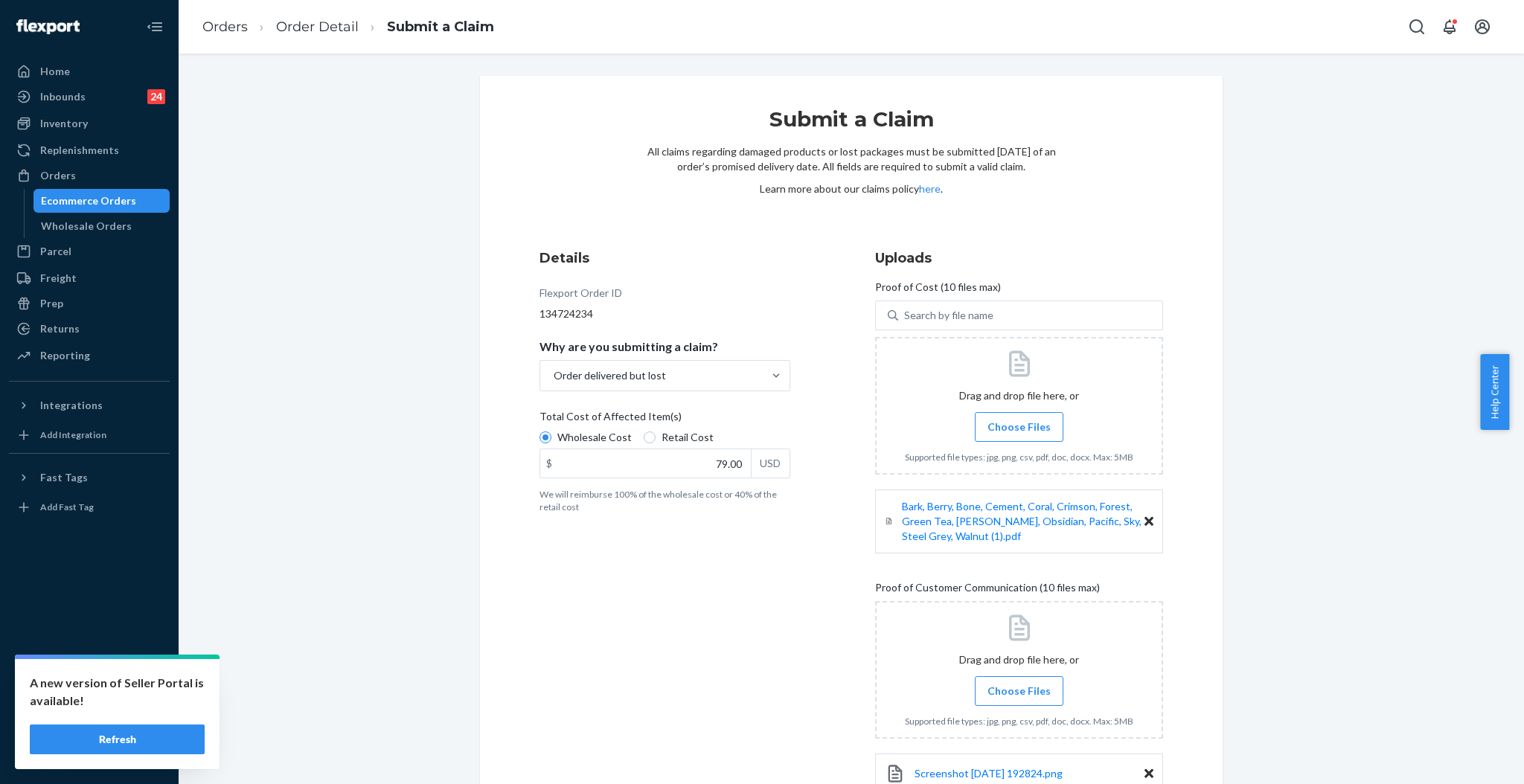
click at [1043, 682] on label "Choose Files" at bounding box center [1019, 691] width 89 height 29
click at [1019, 683] on input "Choose Files" at bounding box center [1019, 691] width 1 height 16
